Goal: Understand process/instructions: Learn how to perform a task or action

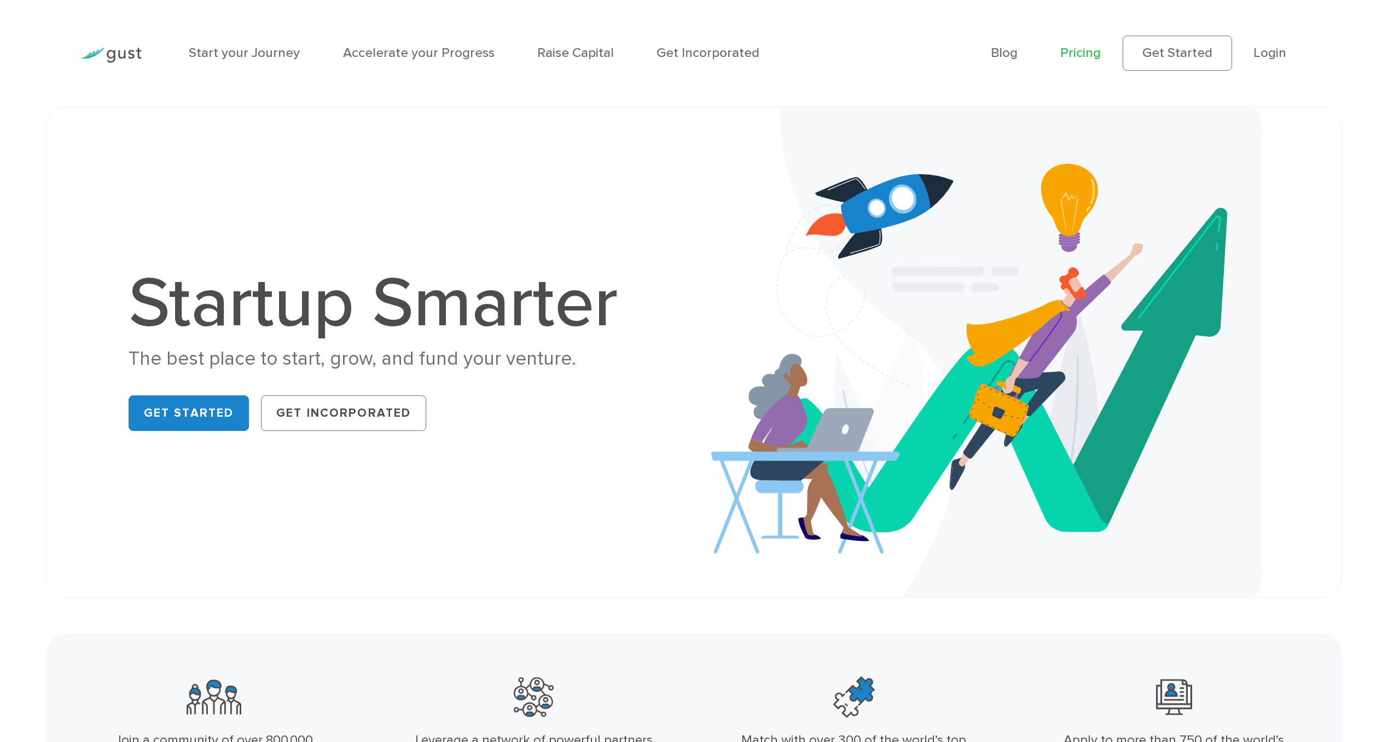
click at [1083, 53] on link "Pricing" at bounding box center [1081, 53] width 40 height 16
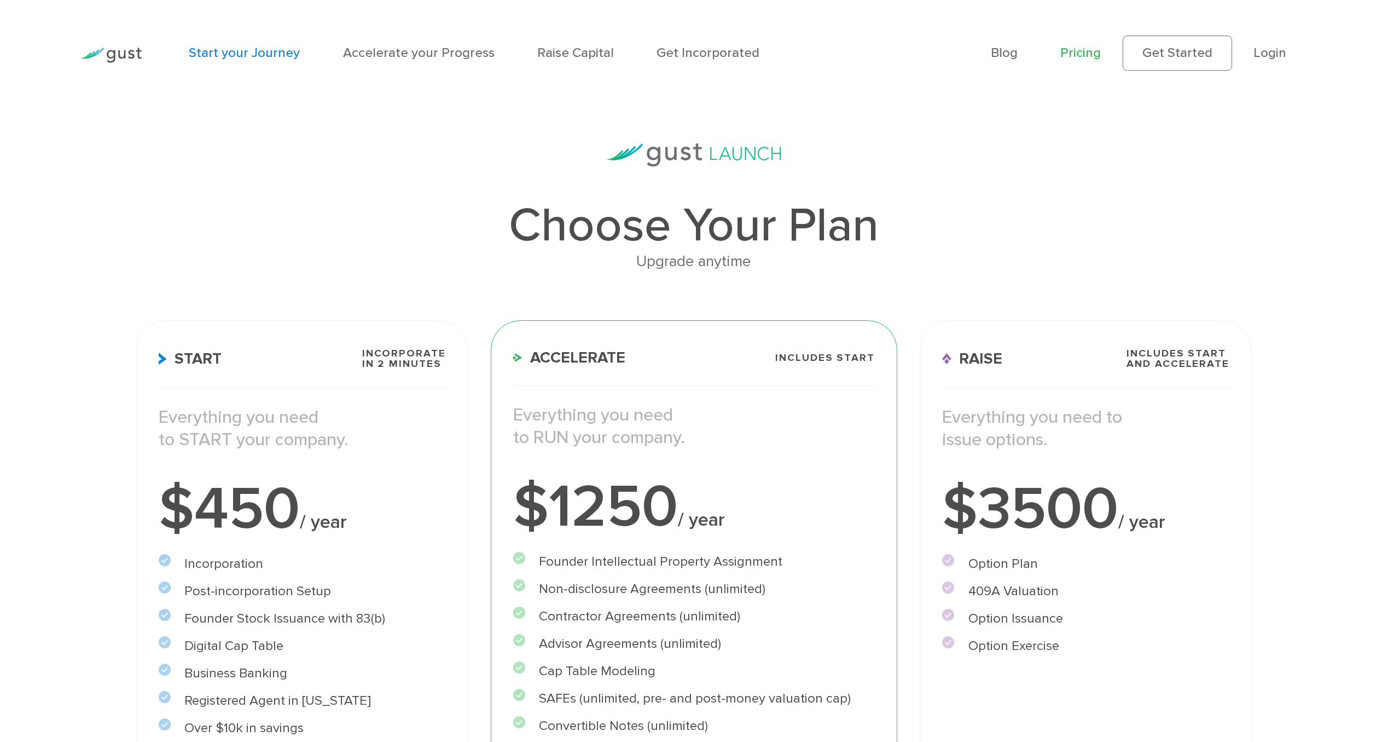
click at [215, 52] on link "Start your Journey" at bounding box center [244, 53] width 111 height 16
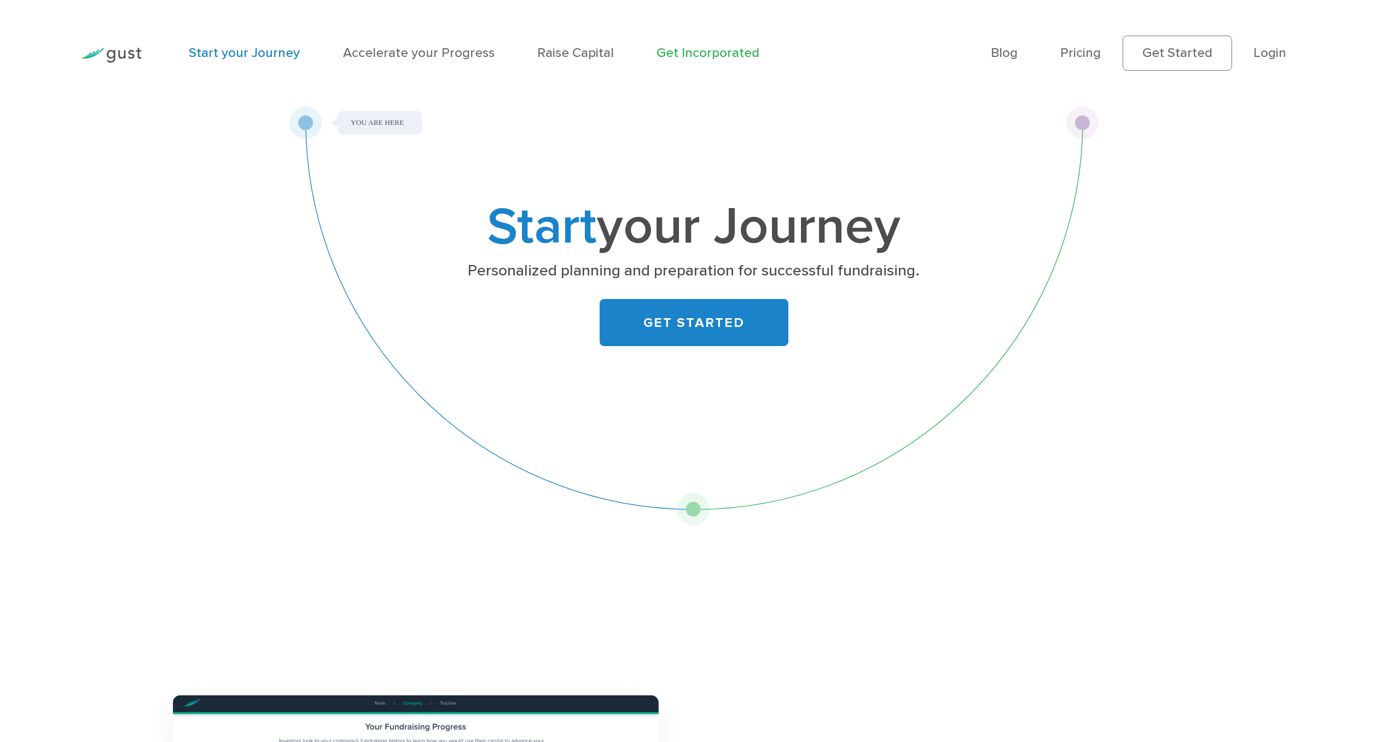
click at [672, 51] on link "Get Incorporated" at bounding box center [708, 53] width 103 height 16
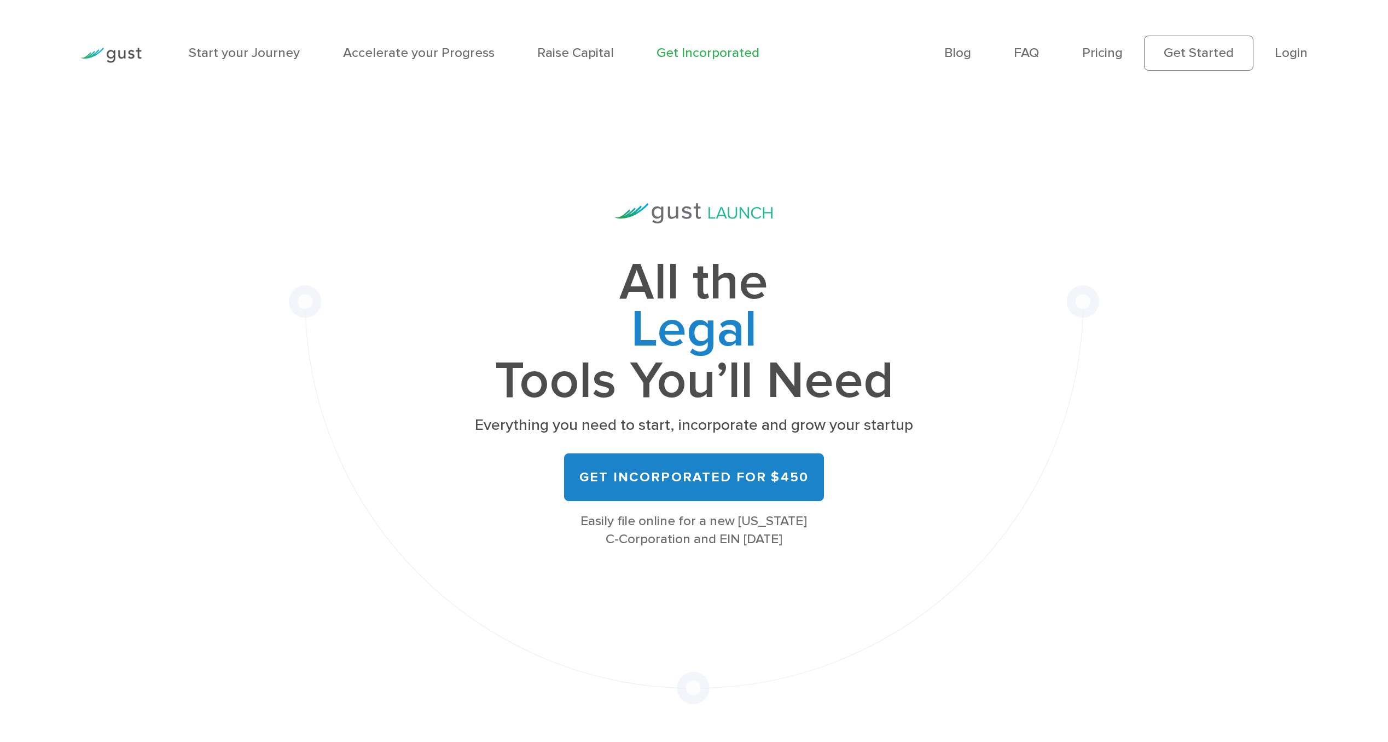
click at [251, 61] on li "Start your Journey" at bounding box center [244, 53] width 111 height 20
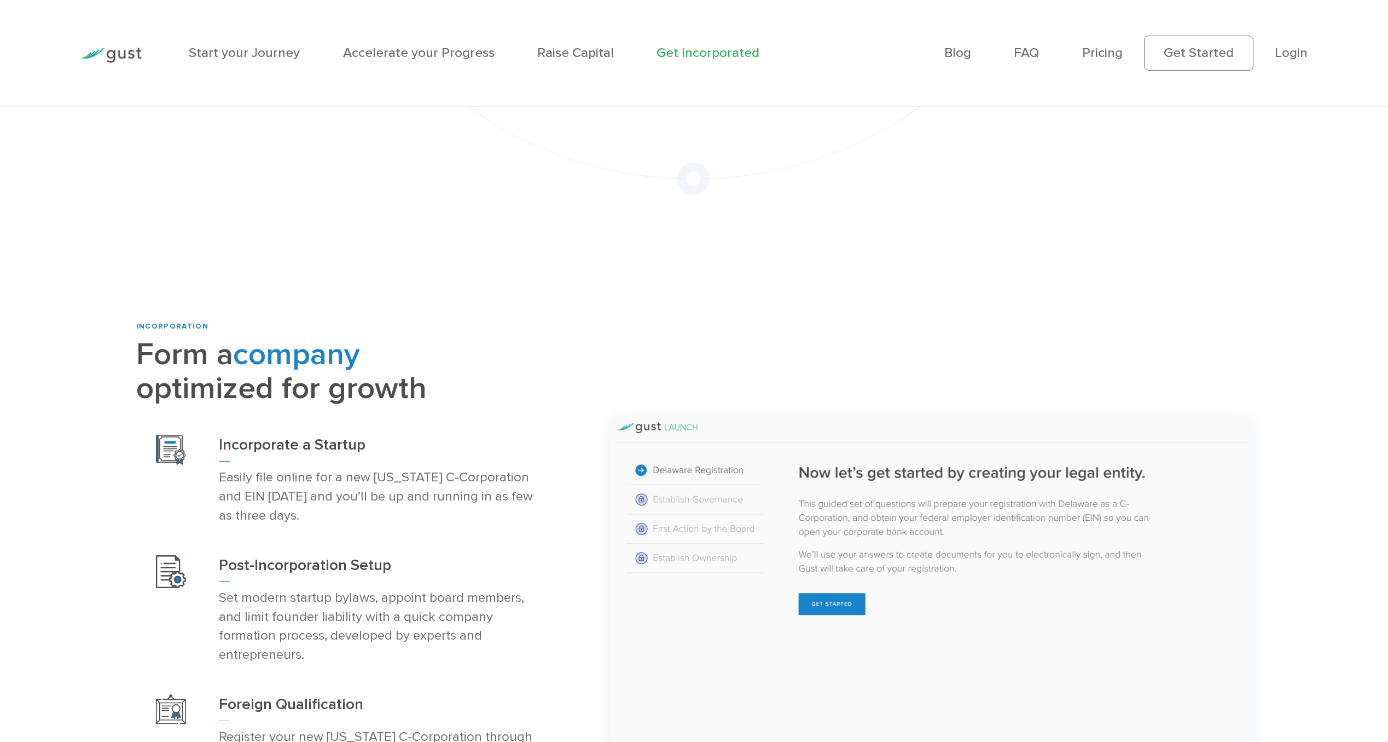
scroll to position [561, 0]
